Goal: Check status: Check status

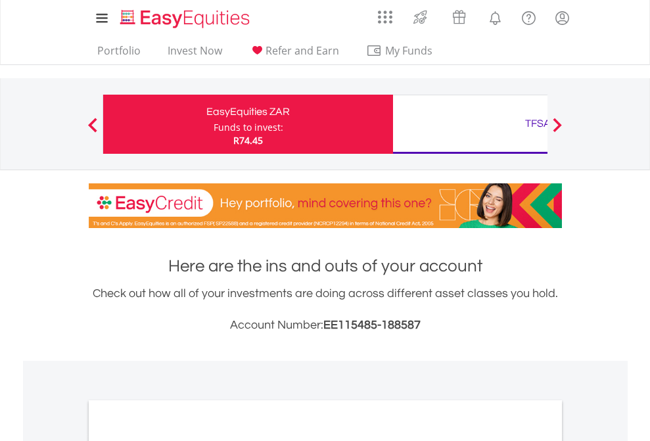
click at [214, 124] on div "Funds to invest:" at bounding box center [249, 127] width 70 height 13
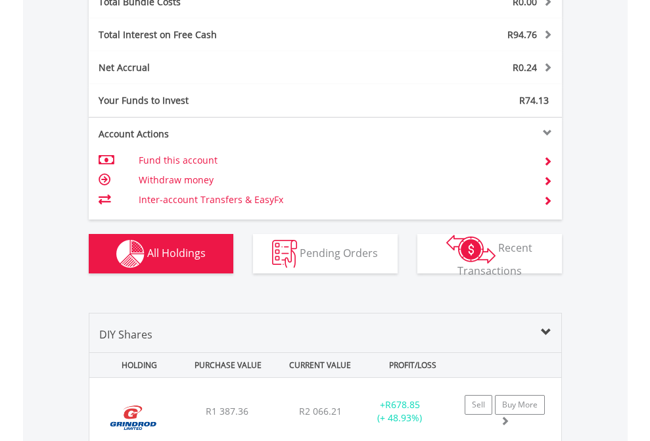
scroll to position [1540, 0]
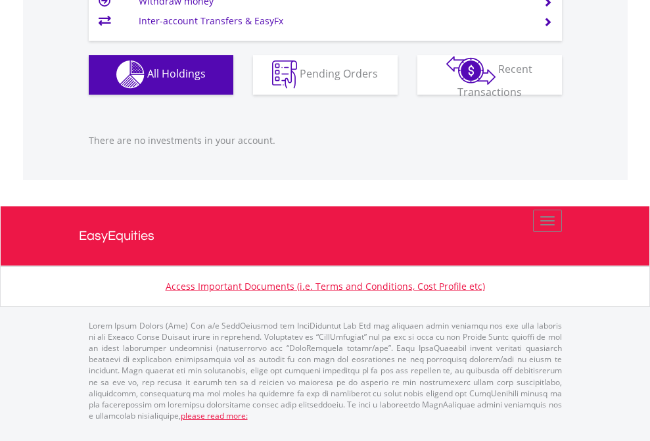
scroll to position [126, 206]
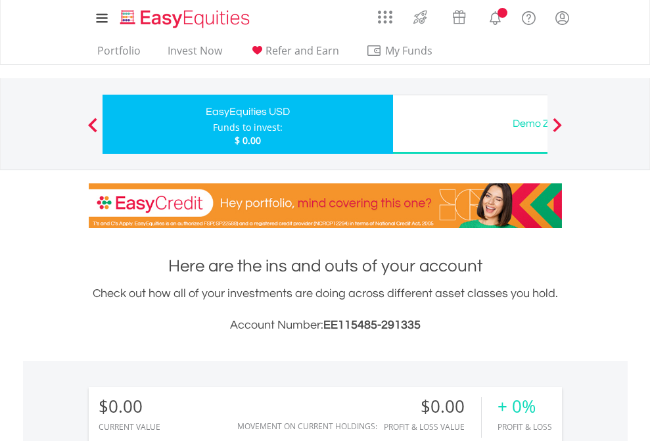
scroll to position [976, 0]
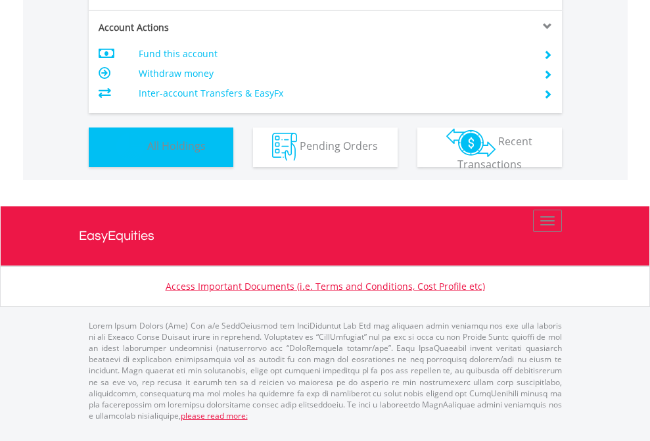
click at [147, 153] on span "All Holdings" at bounding box center [176, 146] width 58 height 14
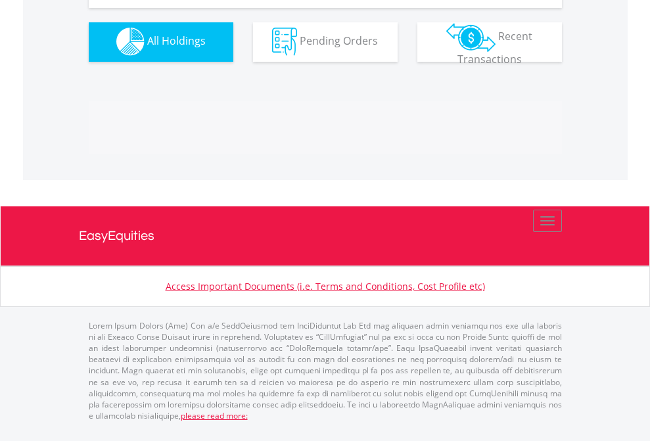
scroll to position [1301, 0]
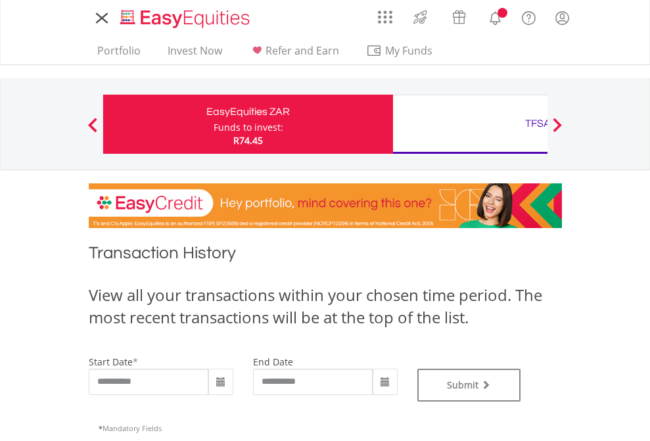
type input "**********"
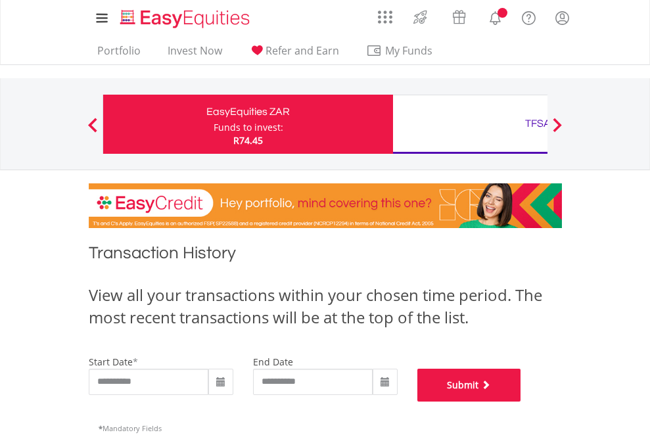
click at [521, 401] on button "Submit" at bounding box center [469, 385] width 104 height 33
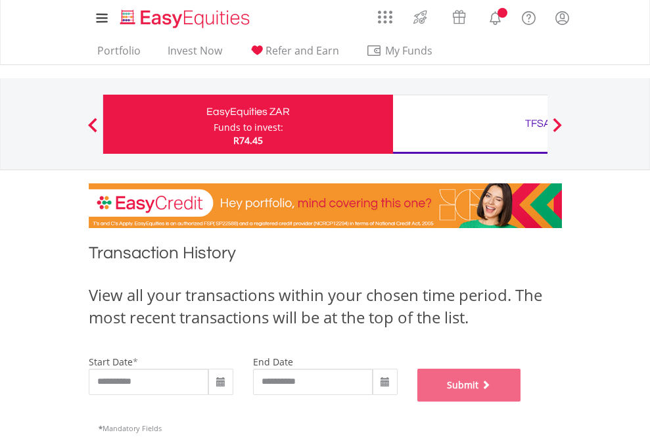
scroll to position [533, 0]
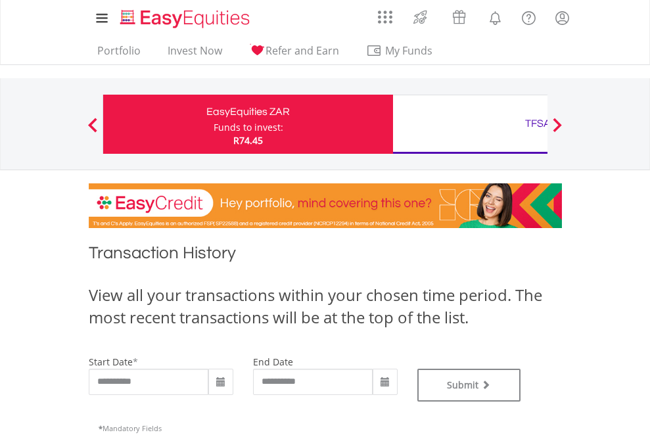
click at [470, 124] on div "TFSA" at bounding box center [538, 123] width 274 height 18
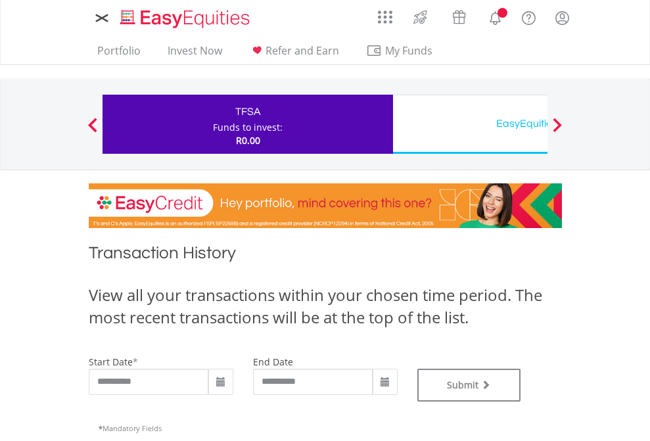
type input "**********"
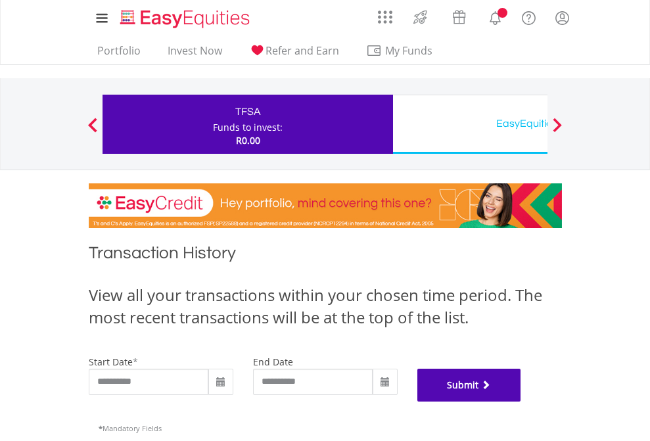
click at [521, 401] on button "Submit" at bounding box center [469, 385] width 104 height 33
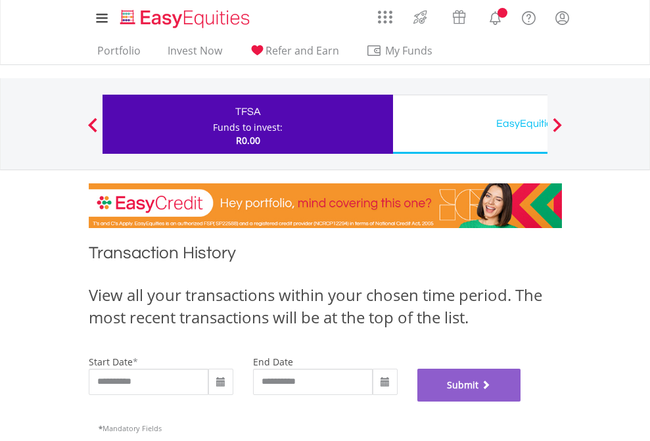
scroll to position [533, 0]
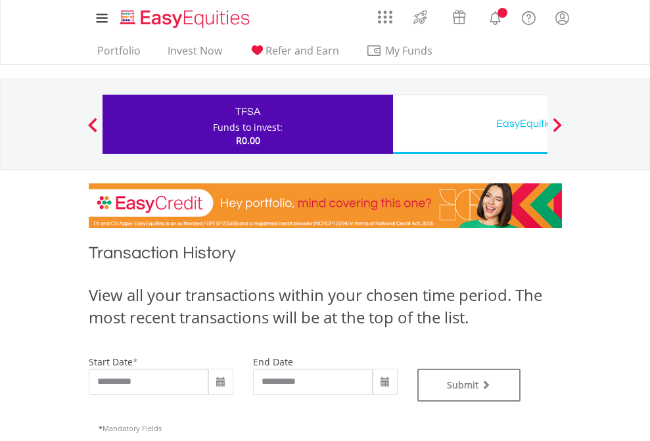
click at [470, 124] on div "EasyEquities USD" at bounding box center [538, 123] width 274 height 18
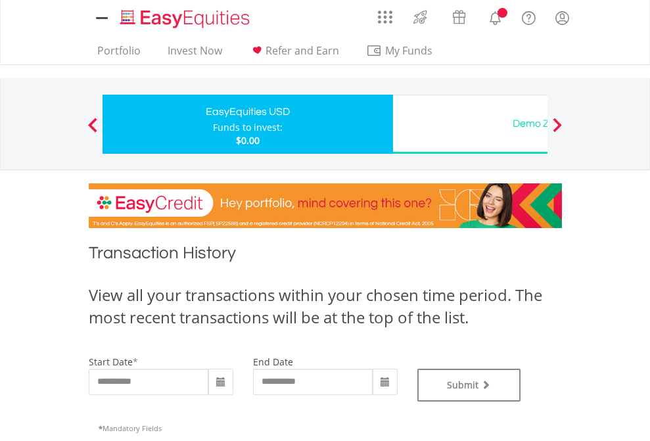
type input "**********"
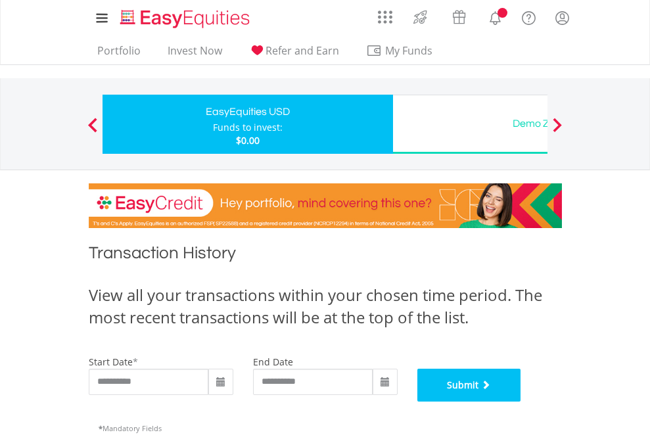
click at [521, 401] on button "Submit" at bounding box center [469, 385] width 104 height 33
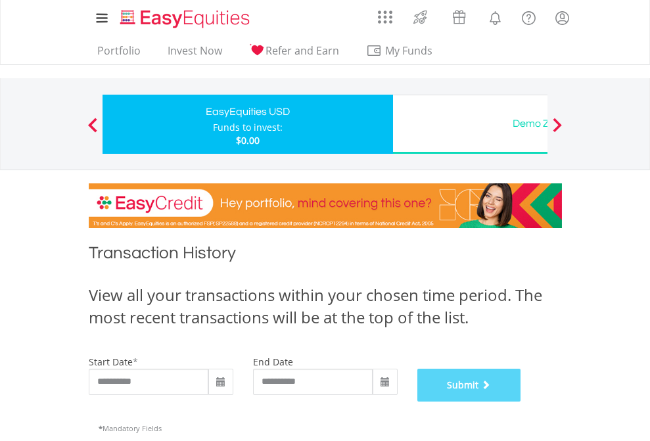
scroll to position [533, 0]
